Goal: Find contact information: Find contact information

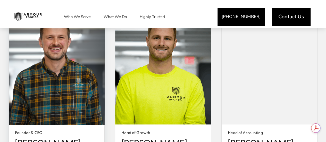
scroll to position [1031, 0]
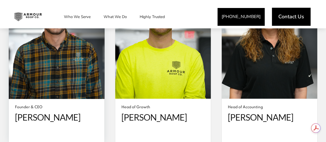
click at [39, 105] on span "Founder & CEO" at bounding box center [56, 107] width 83 height 5
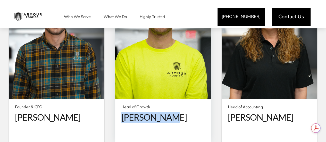
drag, startPoint x: 170, startPoint y: 111, endPoint x: 122, endPoint y: 111, distance: 47.7
click at [122, 112] on span "Brad Macnab" at bounding box center [162, 117] width 83 height 11
copy span "Brad Macnab"
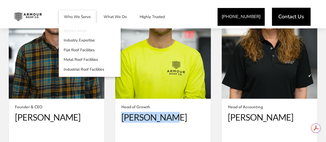
click at [77, 31] on link "Service Areas" at bounding box center [90, 31] width 62 height 10
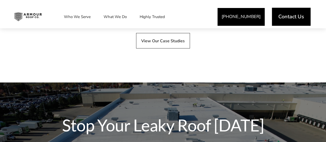
scroll to position [980, 0]
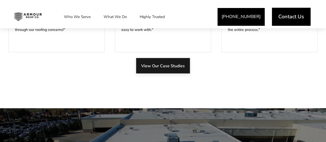
click at [149, 63] on span "View Our Case Studies" at bounding box center [163, 65] width 44 height 5
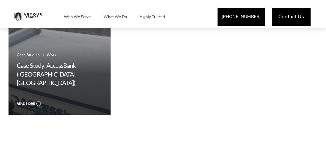
scroll to position [567, 0]
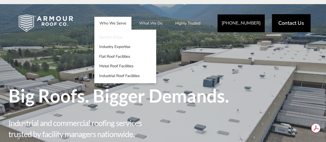
click at [111, 35] on link "Service Areas" at bounding box center [125, 37] width 62 height 10
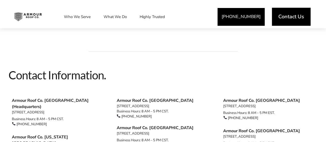
scroll to position [490, 0]
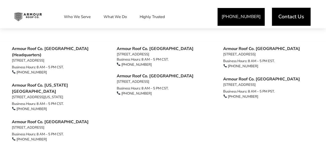
drag, startPoint x: 117, startPoint y: 78, endPoint x: 198, endPoint y: 85, distance: 81.2
click at [198, 84] on li "Armour Roof Co. Tulsa [STREET_ADDRESS]" at bounding box center [164, 78] width 95 height 11
copy li "Armour Roof Co. Tulsa [STREET_ADDRESS]"
